Goal: Transaction & Acquisition: Purchase product/service

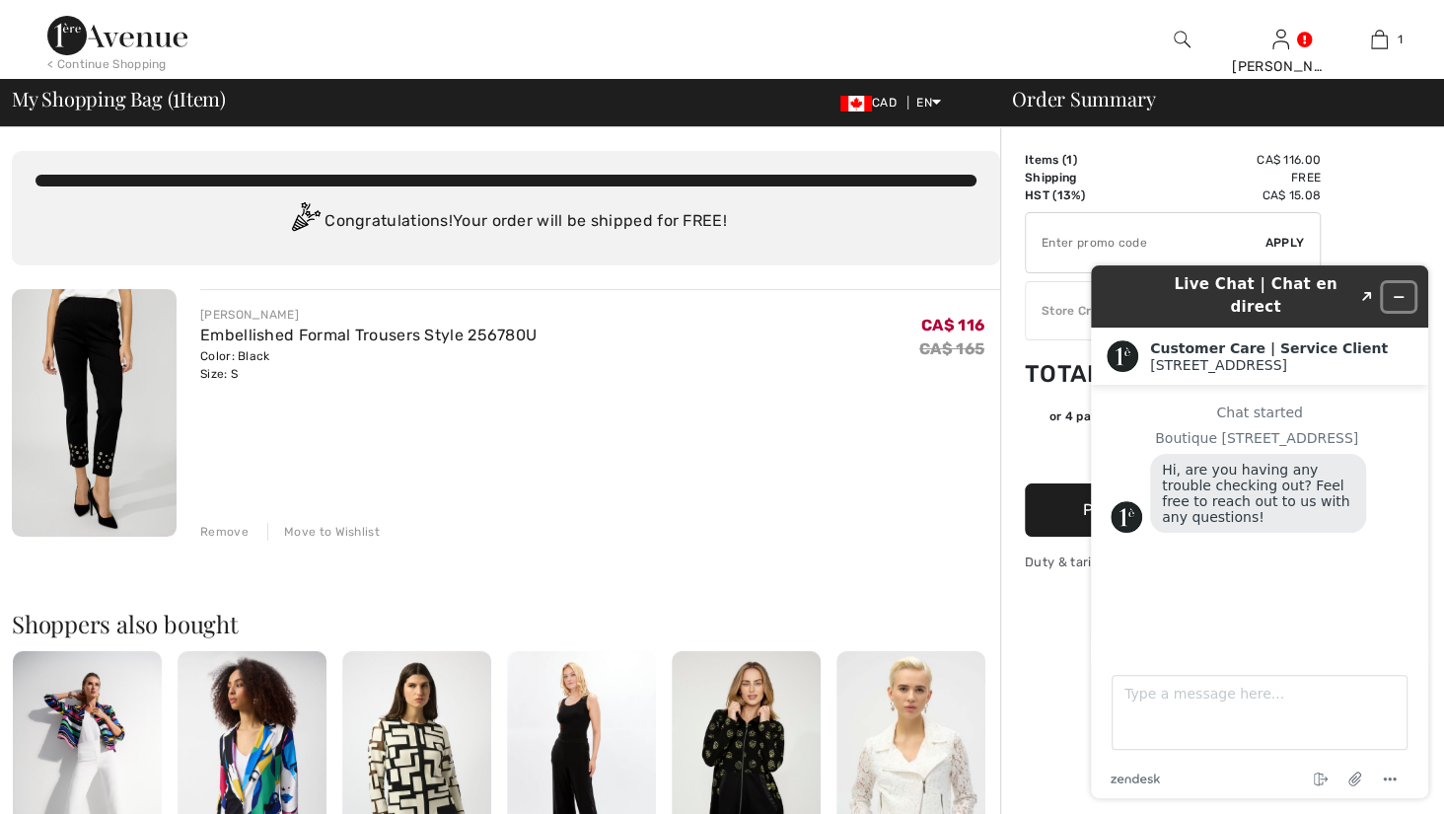
click at [1405, 288] on button "Minimize widget" at bounding box center [1399, 297] width 32 height 28
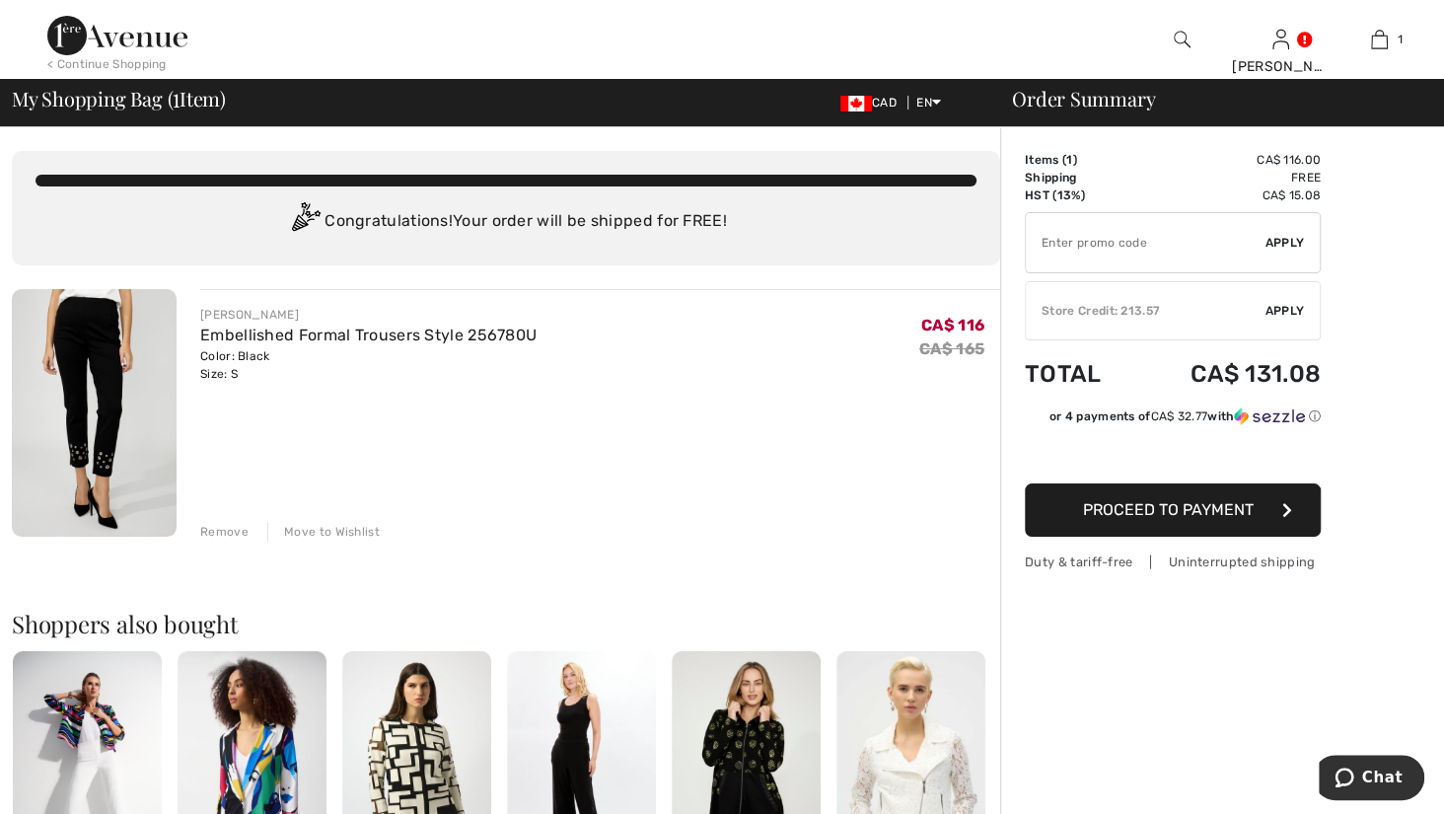
click at [1295, 320] on span "Apply" at bounding box center [1284, 311] width 39 height 18
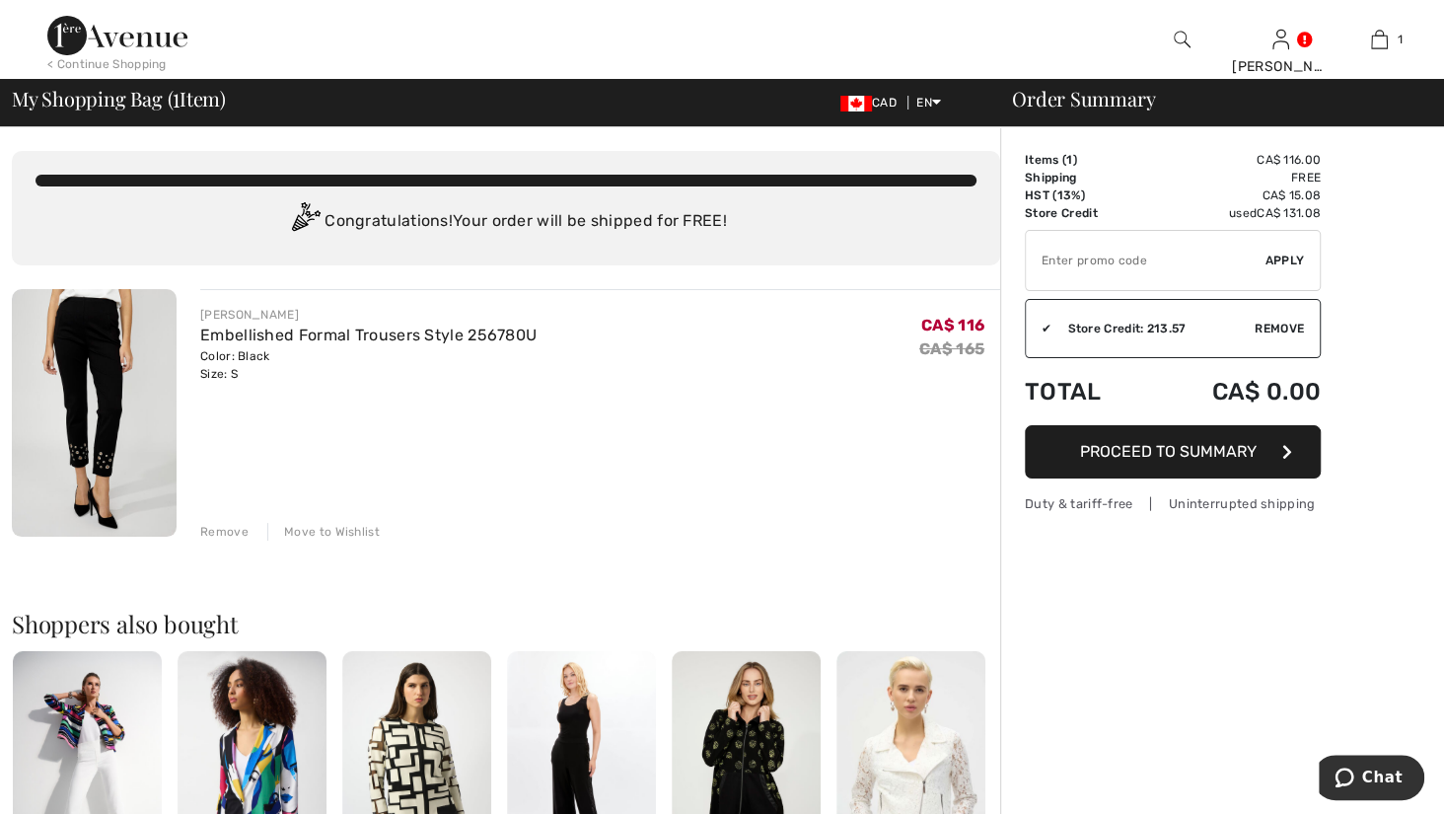
click at [1175, 473] on button "Proceed to Summary" at bounding box center [1173, 451] width 296 height 53
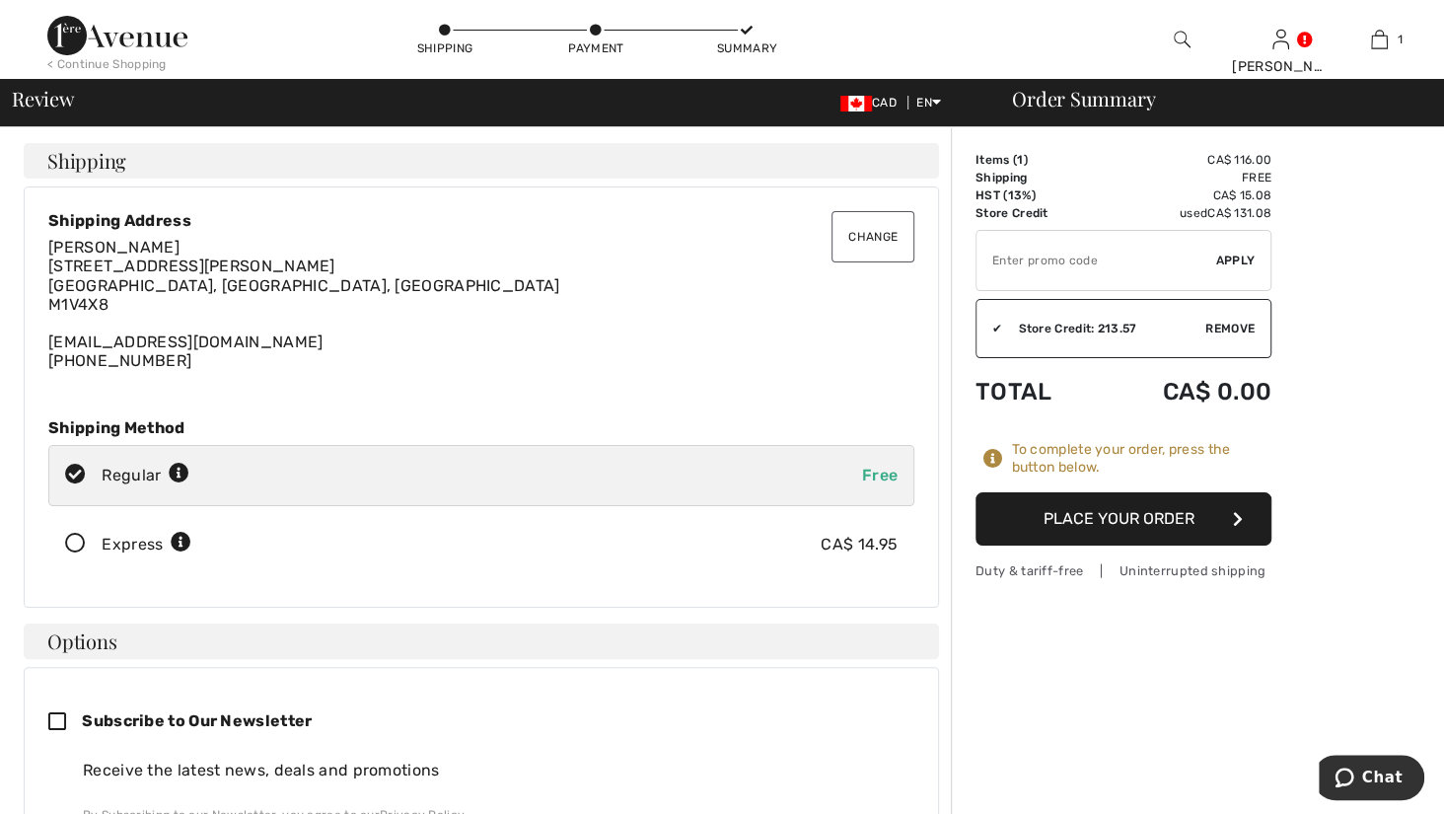
click at [1181, 545] on button "Place Your Order" at bounding box center [1123, 518] width 296 height 53
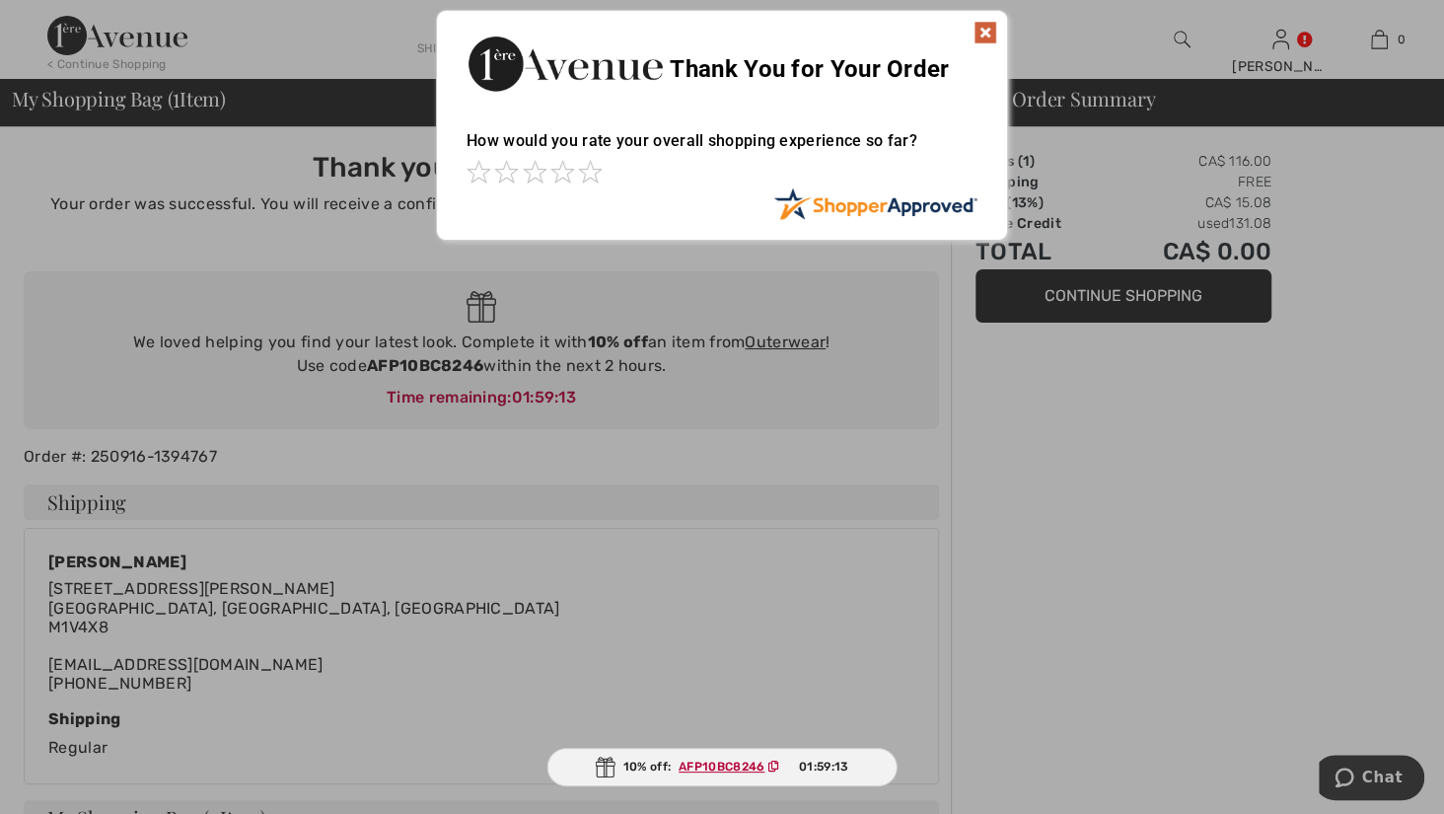
click at [992, 28] on img at bounding box center [985, 33] width 24 height 24
